Goal: Consume media (video, audio)

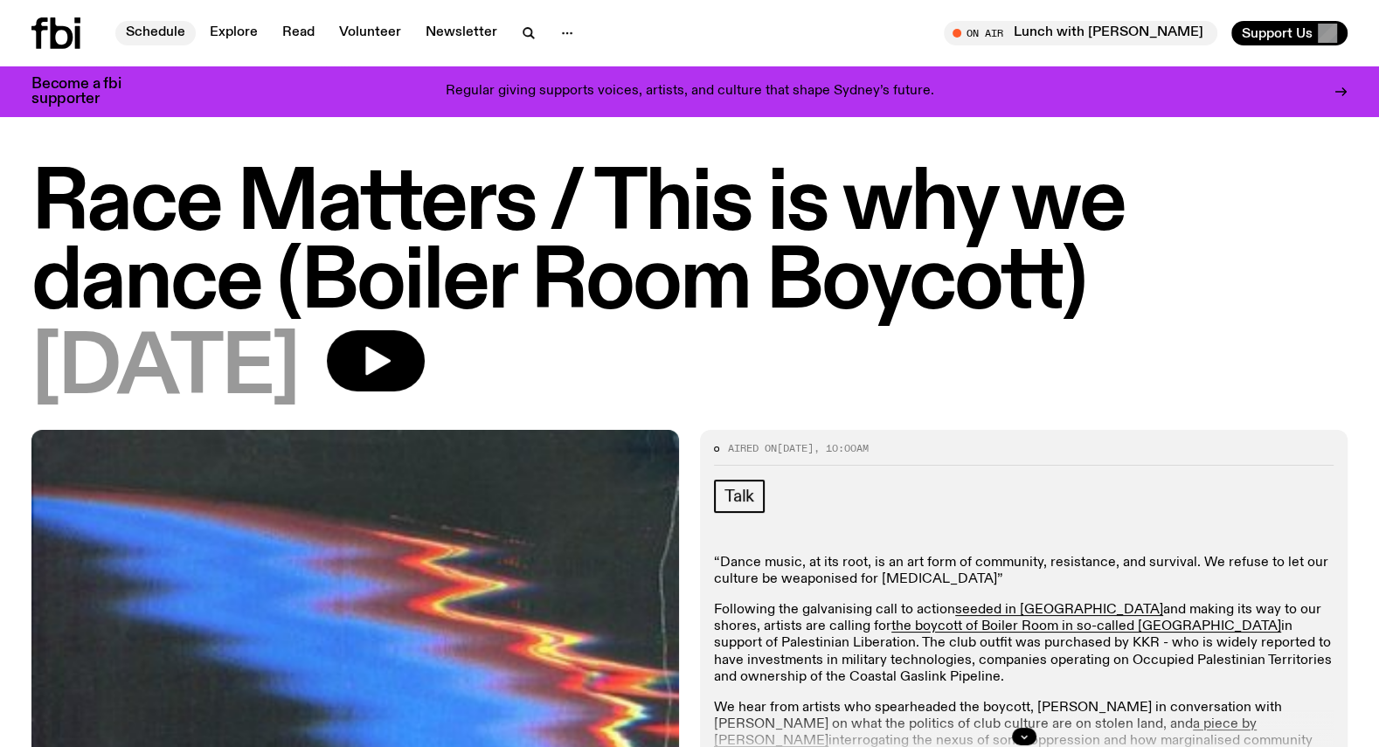
click at [141, 31] on link "Schedule" at bounding box center [155, 33] width 80 height 24
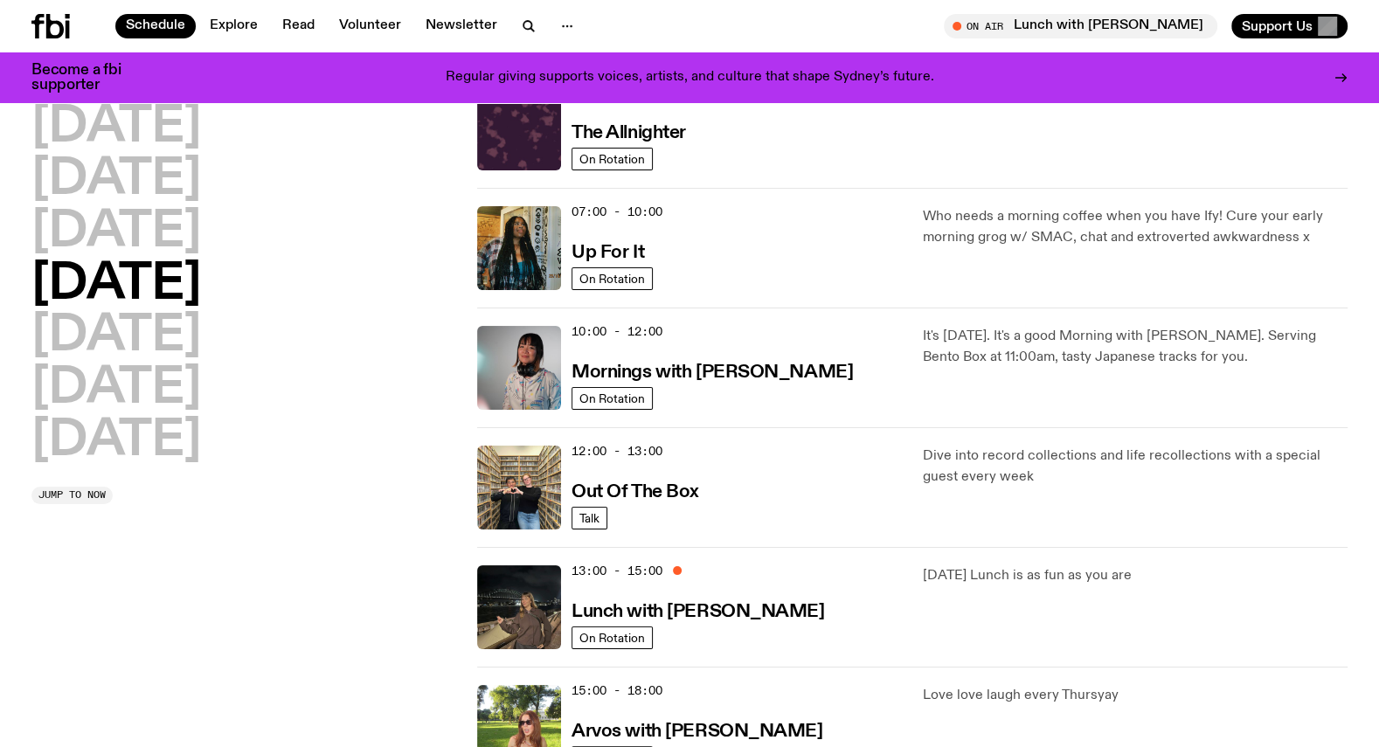
scroll to position [88, 0]
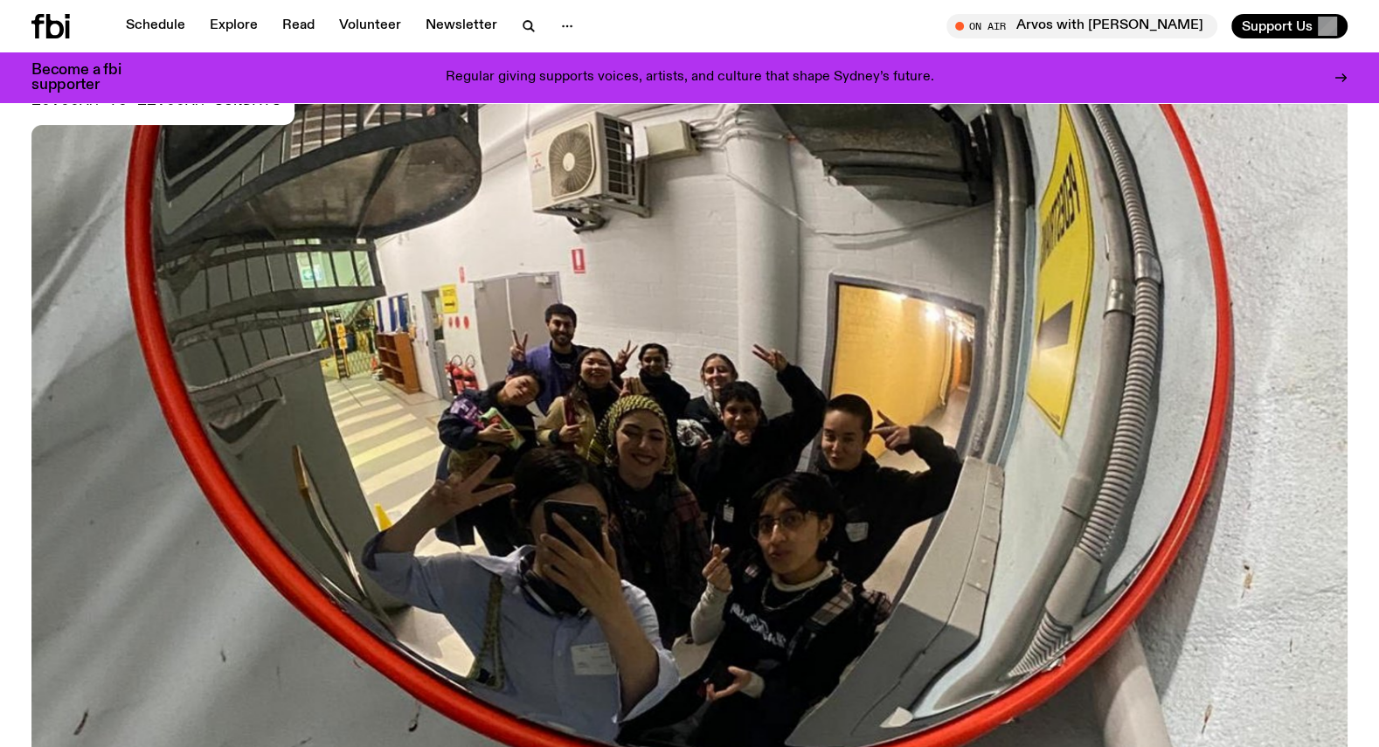
scroll to position [819, 0]
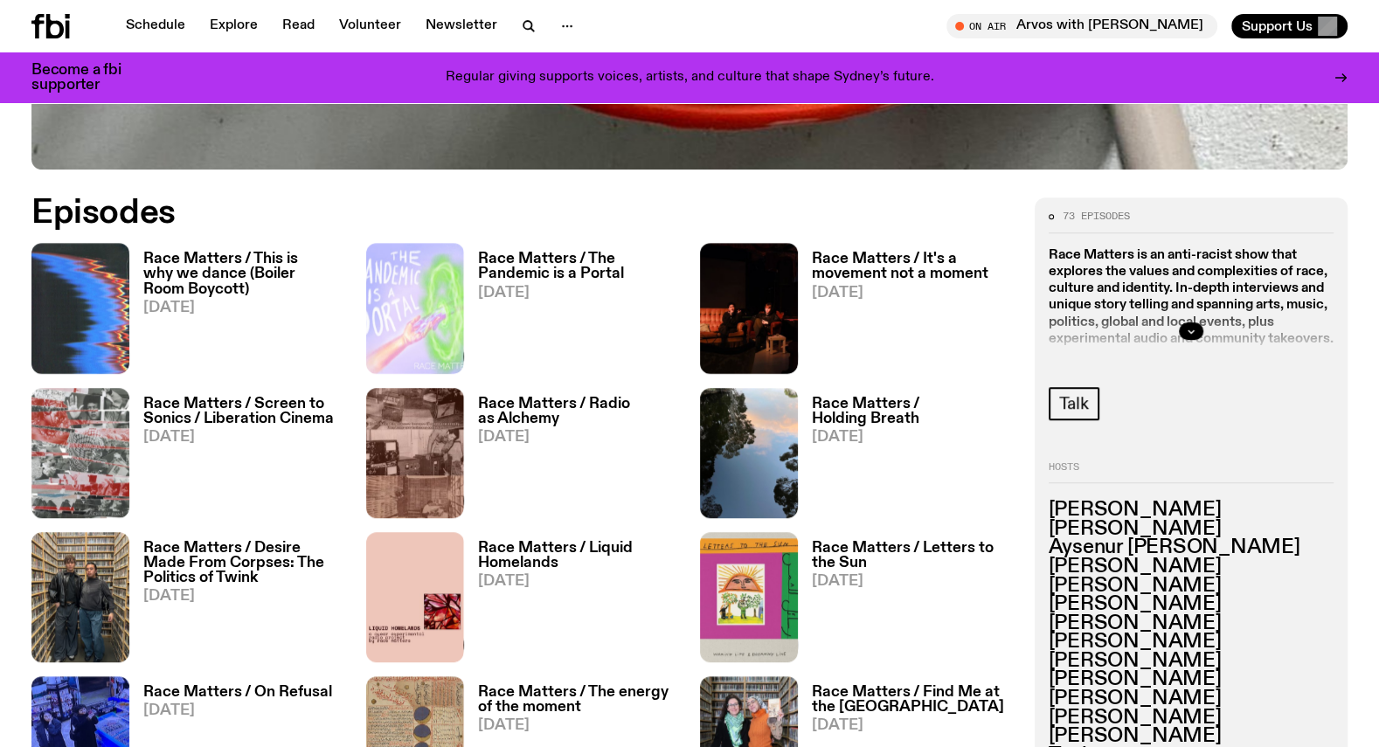
click at [230, 262] on h3 "Race Matters / This is why we dance (Boiler Room Boycott)" at bounding box center [244, 274] width 202 height 45
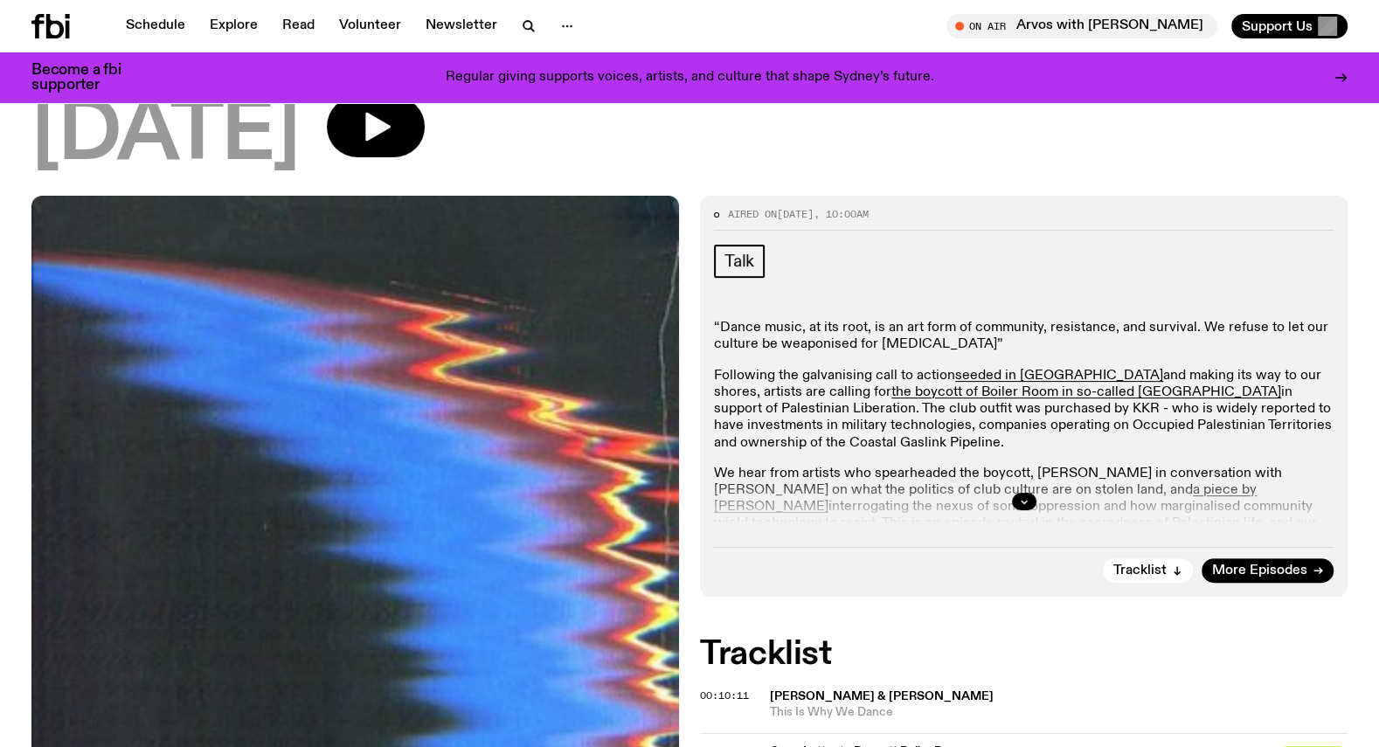
scroll to position [227, 0]
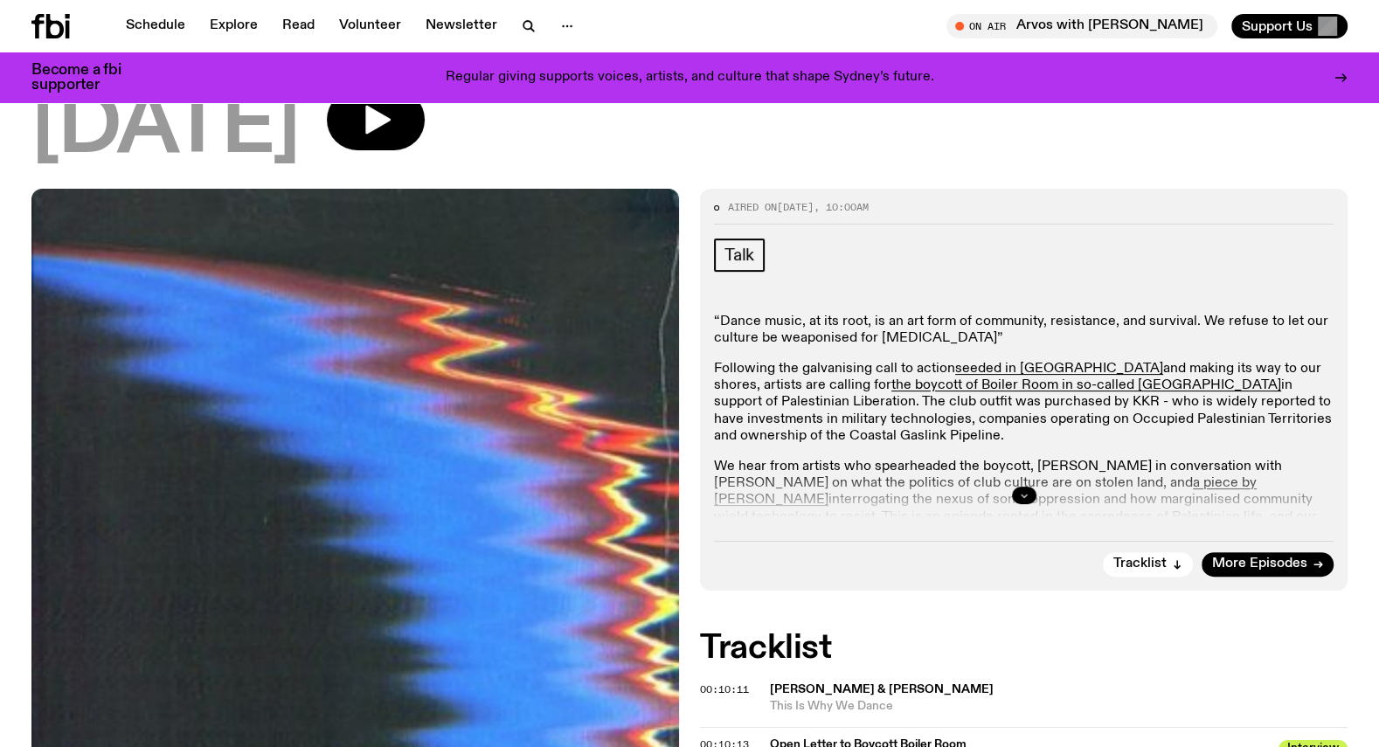
click at [1020, 492] on icon "button" at bounding box center [1024, 495] width 10 height 10
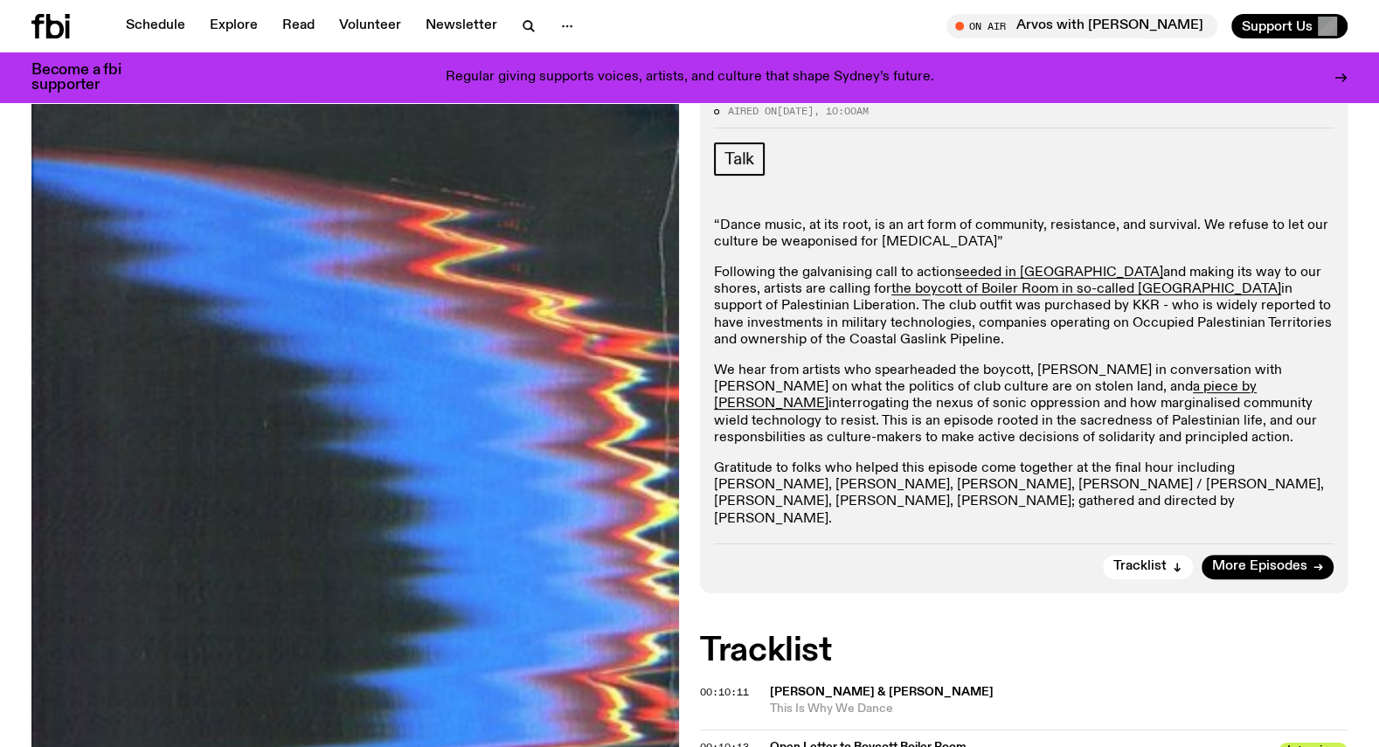
scroll to position [319, 0]
